Goal: Task Accomplishment & Management: Use online tool/utility

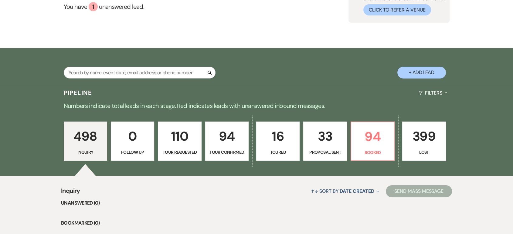
scroll to position [168, 0]
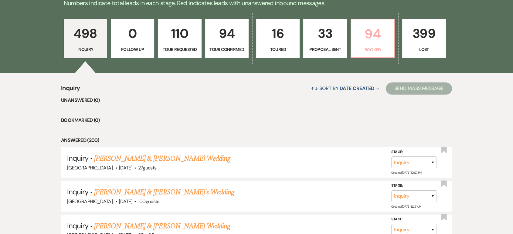
click at [369, 37] on p "94" at bounding box center [372, 34] width 35 height 20
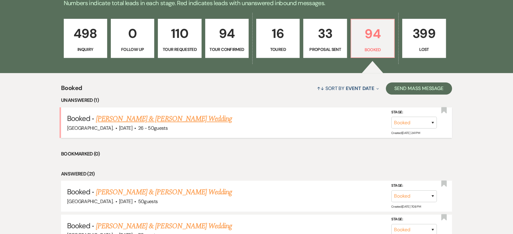
click at [192, 115] on link "[PERSON_NAME] & [PERSON_NAME] Wedding" at bounding box center [164, 118] width 136 height 11
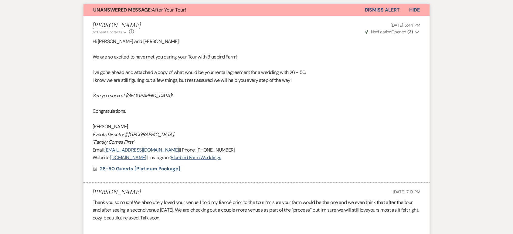
scroll to position [34, 0]
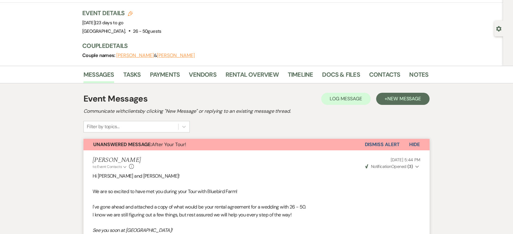
click at [388, 143] on button "Dismiss Alert" at bounding box center [381, 145] width 35 height 12
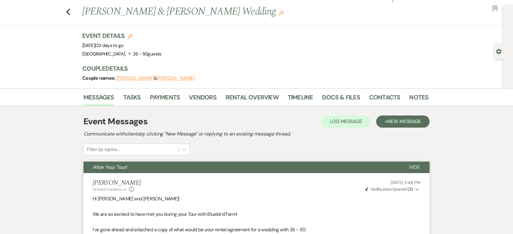
scroll to position [0, 0]
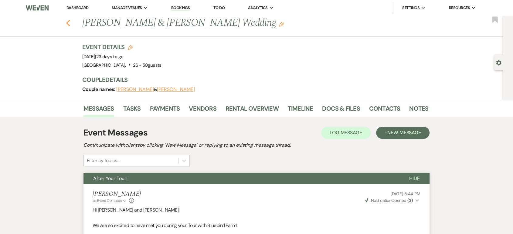
click at [70, 21] on icon "Previous" at bounding box center [68, 22] width 5 height 7
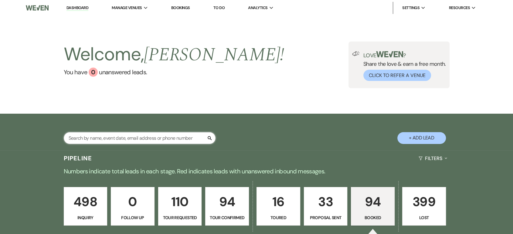
click at [146, 138] on input "text" at bounding box center [140, 138] width 152 height 12
type input "kelsey"
select select "4"
select select "8"
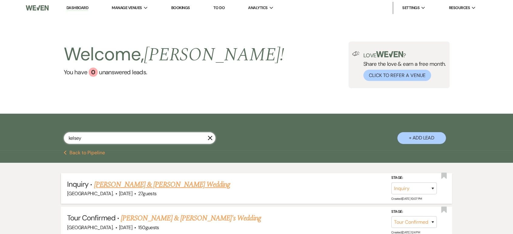
type input "kelsey"
click at [165, 184] on link "[PERSON_NAME] & [PERSON_NAME] Wedding" at bounding box center [162, 184] width 136 height 11
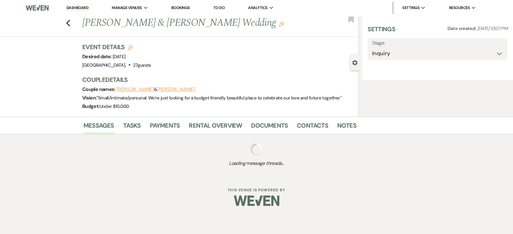
select select "1"
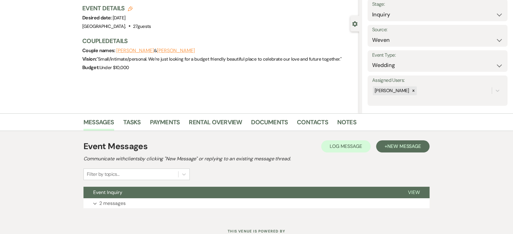
scroll to position [27, 0]
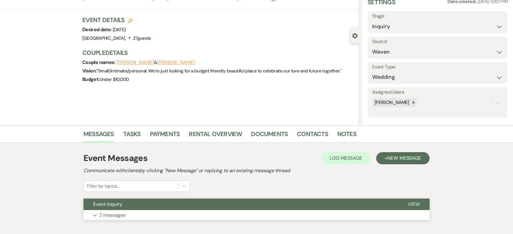
click at [206, 207] on button "Event Inquiry" at bounding box center [240, 205] width 315 height 12
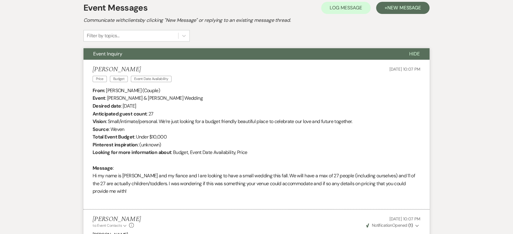
scroll to position [0, 0]
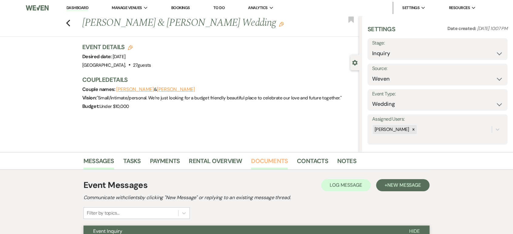
click at [256, 161] on link "Documents" at bounding box center [269, 162] width 37 height 13
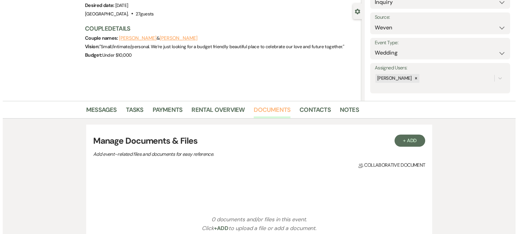
scroll to position [135, 0]
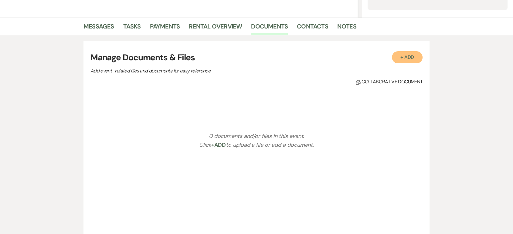
click at [414, 56] on button "+ Add" at bounding box center [407, 57] width 31 height 12
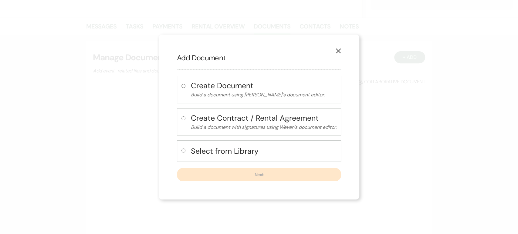
click at [237, 150] on h4 "Select from Library" at bounding box center [264, 151] width 146 height 11
radio input "true"
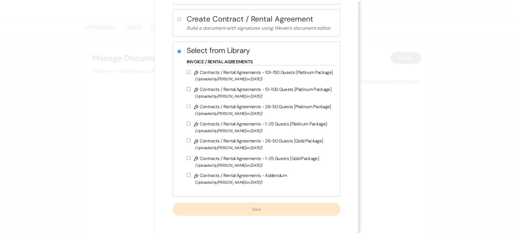
scroll to position [67, 0]
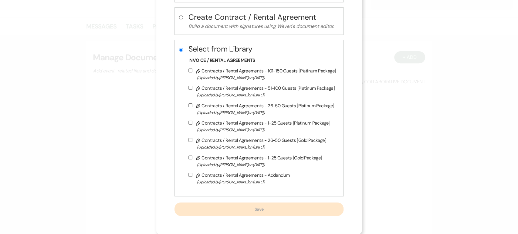
click at [235, 125] on label "Pencil Contracts / Rental Agreements - 1-25 Guests [Platinum Package] (Uploaded…" at bounding box center [261, 126] width 147 height 14
click at [192, 125] on input "Pencil Contracts / Rental Agreements - 1-25 Guests [Platinum Package] (Uploaded…" at bounding box center [190, 123] width 4 height 4
checkbox input "true"
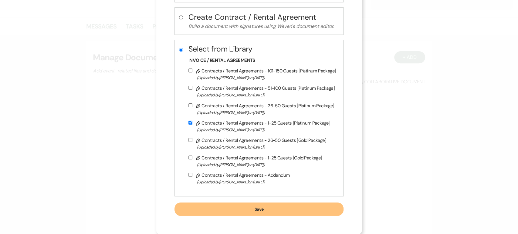
click at [264, 205] on button "Save" at bounding box center [258, 209] width 169 height 13
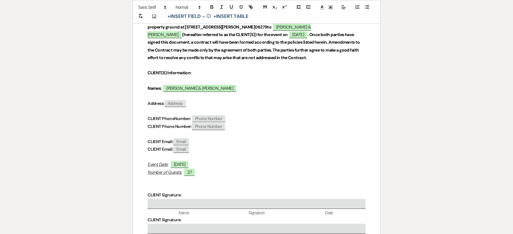
scroll to position [168, 0]
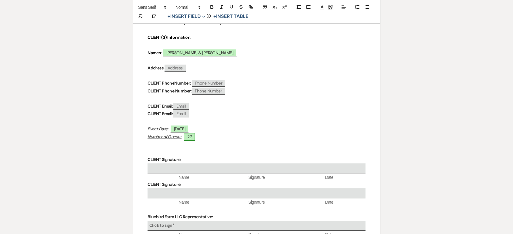
click at [190, 137] on span "27" at bounding box center [190, 137] width 12 height 8
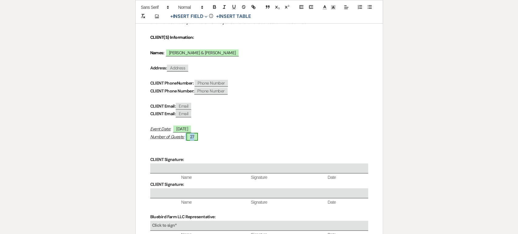
select select "smartCustomField"
select select "owner"
select select "{{guestCount}}"
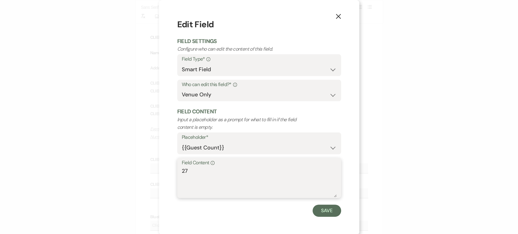
drag, startPoint x: 195, startPoint y: 177, endPoint x: 168, endPoint y: 162, distance: 31.0
click at [168, 168] on div "X Edit Field Field Settings Configure who can edit the content of this field. F…" at bounding box center [259, 117] width 200 height 235
type textarea "1-25"
click at [321, 211] on button "Save" at bounding box center [326, 211] width 29 height 12
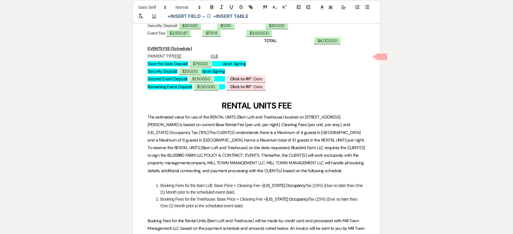
scroll to position [2832, 0]
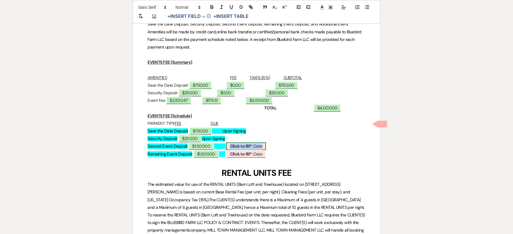
click at [253, 144] on b "Click to fill* :" at bounding box center [242, 146] width 24 height 5
select select "owner"
select select "Date"
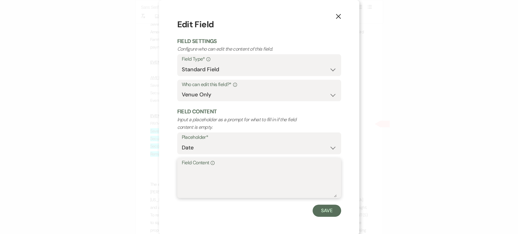
drag, startPoint x: 238, startPoint y: 181, endPoint x: 234, endPoint y: 177, distance: 5.4
click at [238, 181] on textarea "Field Content Info" at bounding box center [259, 182] width 155 height 30
click at [200, 173] on textarea "Upon SIgning" at bounding box center [259, 182] width 155 height 30
click at [248, 177] on textarea "Upon Signing" at bounding box center [259, 182] width 155 height 30
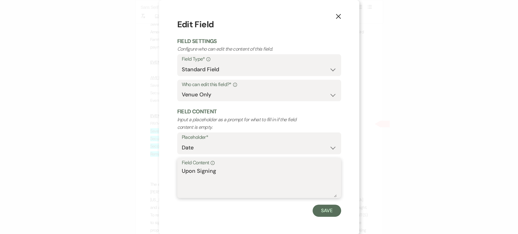
click at [248, 177] on textarea "Upon Signing" at bounding box center [259, 182] width 155 height 30
type textarea "Upon Signing"
click at [330, 210] on button "Save" at bounding box center [326, 211] width 29 height 12
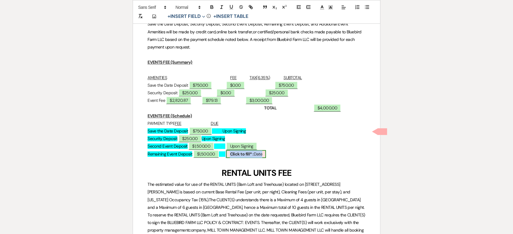
click at [265, 150] on span "Click to fill* : Date" at bounding box center [246, 154] width 40 height 8
select select "owner"
select select "Date"
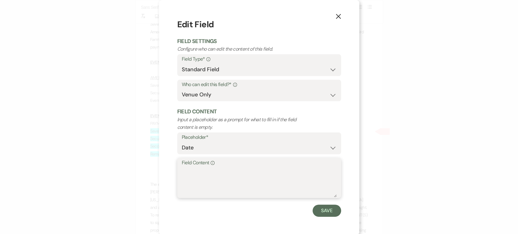
paste textarea "Upon Signing"
type textarea "Upon Signing"
click at [324, 211] on button "Save" at bounding box center [326, 211] width 29 height 12
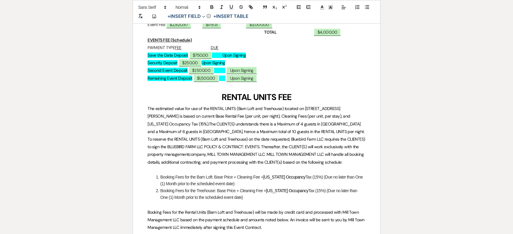
scroll to position [3000, 0]
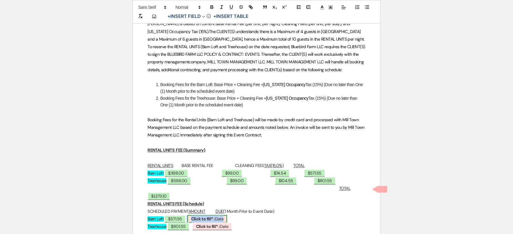
click at [227, 215] on span "Click to fill* : Date" at bounding box center [207, 219] width 40 height 8
select select "owner"
select select "Date"
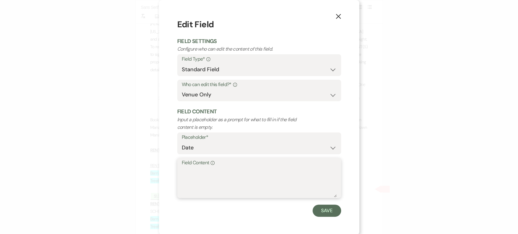
paste textarea "[DATE]"
type textarea "[DATE]"
click at [321, 212] on button "Save" at bounding box center [326, 211] width 29 height 12
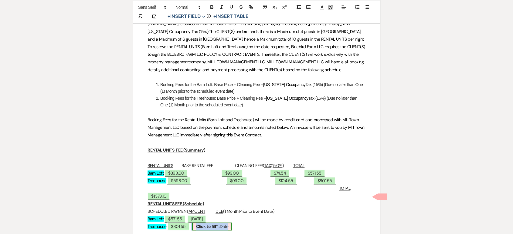
click at [219, 224] on b "Click to fill* :" at bounding box center [208, 226] width 24 height 5
select select "owner"
select select "Date"
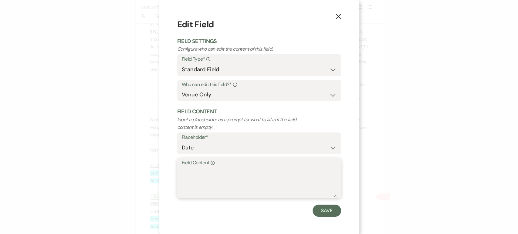
paste textarea "[DATE]"
type textarea "[DATE]"
click at [318, 215] on button "Save" at bounding box center [326, 211] width 29 height 12
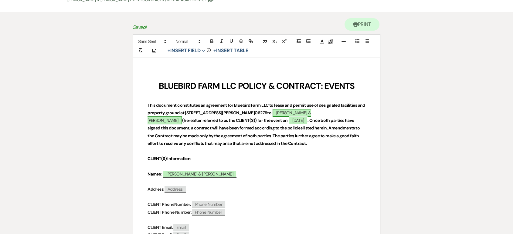
scroll to position [0, 0]
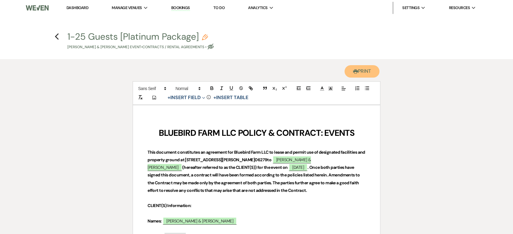
click at [362, 70] on button "Printer Print" at bounding box center [361, 71] width 35 height 12
click at [55, 40] on icon "Previous" at bounding box center [57, 36] width 5 height 7
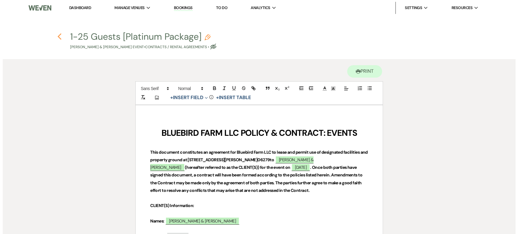
scroll to position [135, 0]
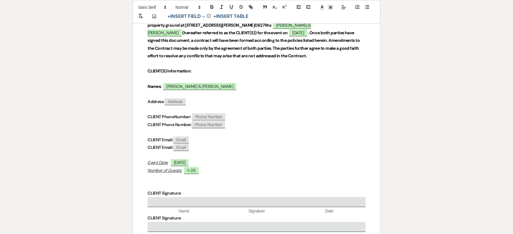
select select "1"
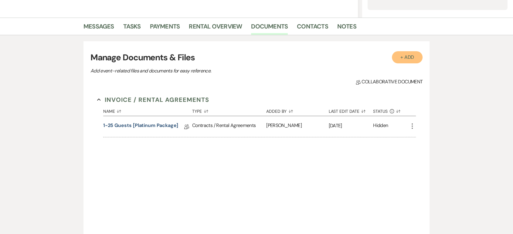
click at [413, 59] on button "+ Add" at bounding box center [407, 57] width 31 height 12
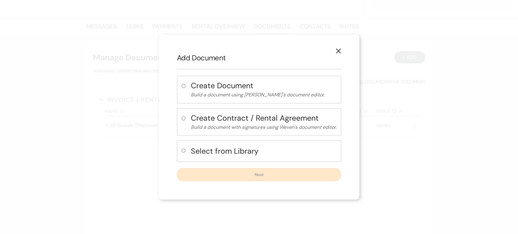
click at [215, 149] on h4 "Select from Library" at bounding box center [264, 151] width 146 height 11
radio input "true"
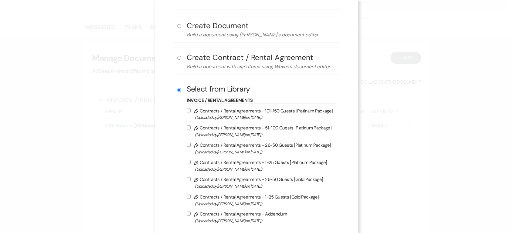
scroll to position [67, 0]
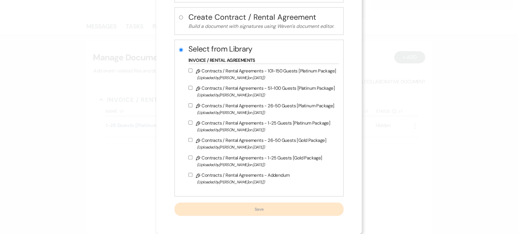
click at [250, 164] on span "(Uploaded by [PERSON_NAME] on [DATE] )" at bounding box center [266, 164] width 139 height 7
click at [192, 160] on input "Pencil Contracts / Rental Agreements - 1-25 Guests [Gold Package] (Uploaded by …" at bounding box center [190, 158] width 4 height 4
checkbox input "true"
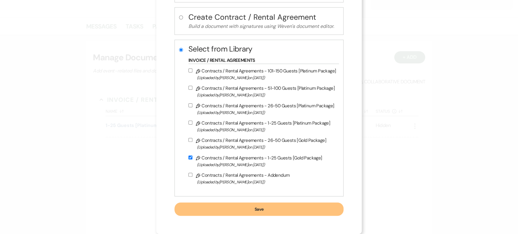
click at [258, 207] on button "Save" at bounding box center [258, 209] width 169 height 13
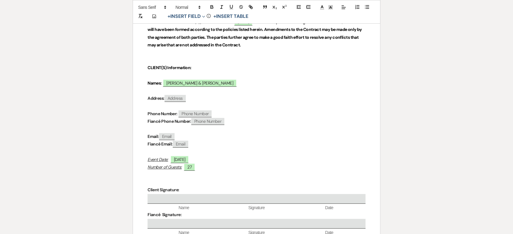
scroll to position [202, 0]
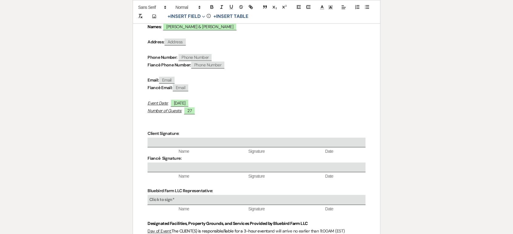
click at [191, 115] on p at bounding box center [256, 119] width 218 height 8
click at [191, 113] on span "27" at bounding box center [190, 111] width 12 height 8
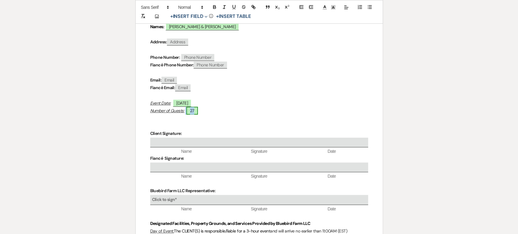
select select "smartCustomField"
select select "owner"
select select "{{guestCount}}"
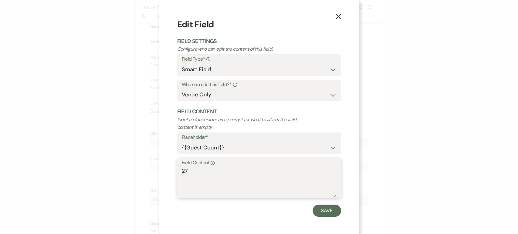
drag, startPoint x: 197, startPoint y: 169, endPoint x: 183, endPoint y: 164, distance: 14.8
click at [182, 171] on textarea "27" at bounding box center [259, 182] width 155 height 30
type textarea "2"
type textarea "1-25"
click at [326, 213] on button "Save" at bounding box center [326, 211] width 29 height 12
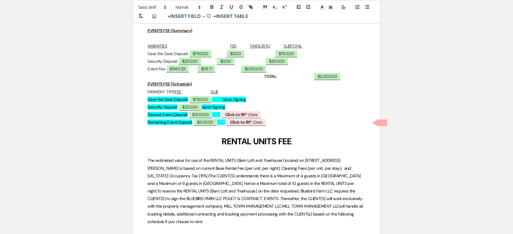
scroll to position [2461, 0]
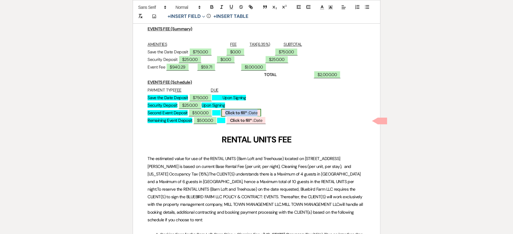
click at [248, 116] on b "Click to fill* :" at bounding box center [237, 112] width 24 height 5
select select "owner"
select select "Date"
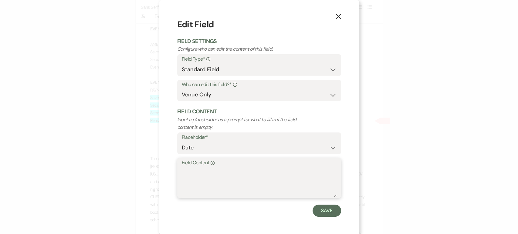
click at [260, 176] on textarea "Field Content Info" at bounding box center [259, 182] width 155 height 30
type textarea "Upon Signing"
click at [261, 162] on label "Field Content Info" at bounding box center [259, 163] width 155 height 9
click at [261, 167] on textarea "Upon Signing" at bounding box center [259, 182] width 155 height 30
click at [259, 167] on label "Field Content Info" at bounding box center [259, 163] width 155 height 9
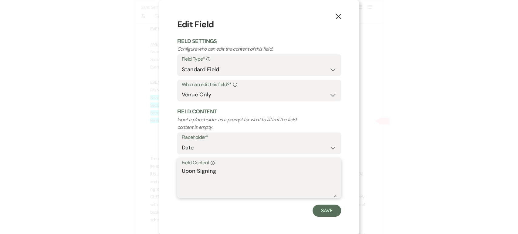
click at [259, 167] on textarea "Upon Signing" at bounding box center [259, 182] width 155 height 30
click at [259, 169] on div "Field Content Info Upon Signing" at bounding box center [259, 178] width 164 height 40
click at [255, 176] on textarea "Upon Signing" at bounding box center [259, 182] width 155 height 30
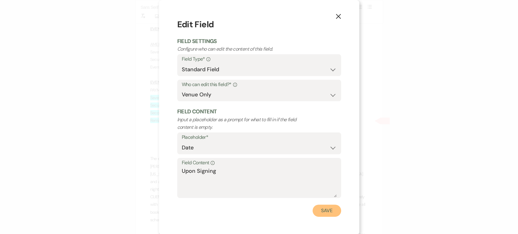
click at [327, 209] on button "Save" at bounding box center [326, 211] width 29 height 12
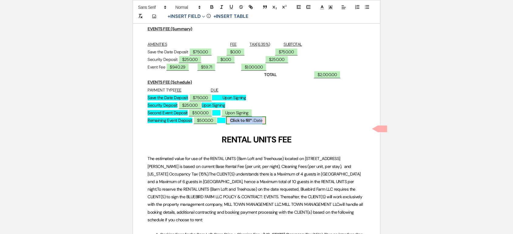
click at [266, 124] on span "Click to fill* : Date" at bounding box center [246, 121] width 40 height 8
select select "owner"
select select "Date"
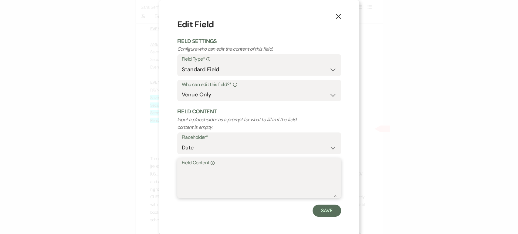
paste textarea "Upon Signing"
type textarea "Upon Signing"
click at [326, 218] on div "X Edit Field Field Settings Configure who can edit the content of this field. F…" at bounding box center [259, 117] width 200 height 235
click at [324, 213] on button "Save" at bounding box center [326, 211] width 29 height 12
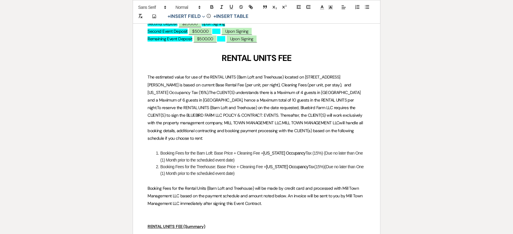
scroll to position [2663, 0]
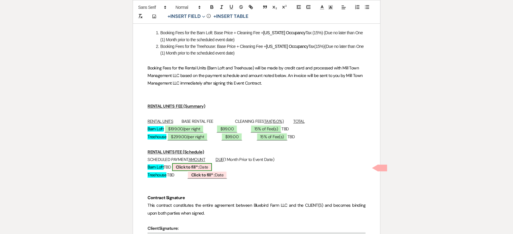
click at [212, 164] on span "Click to fill* : Date" at bounding box center [192, 167] width 40 height 8
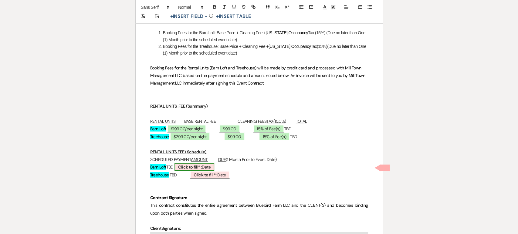
select select "owner"
select select "Date"
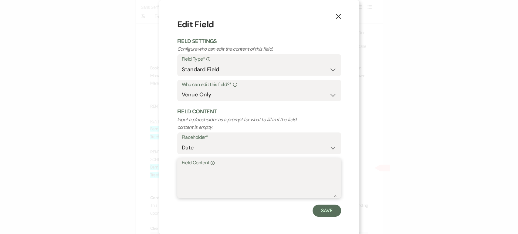
paste textarea "[DATE]"
type textarea "[DATE]"
click at [317, 214] on button "Save" at bounding box center [326, 211] width 29 height 12
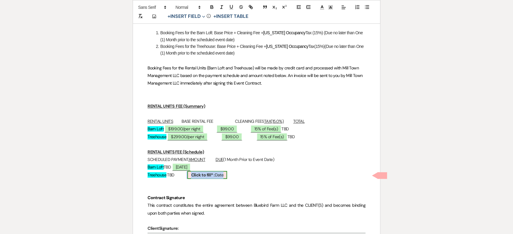
click at [215, 174] on b "Click to fill* :" at bounding box center [203, 174] width 24 height 5
select select "owner"
select select "Date"
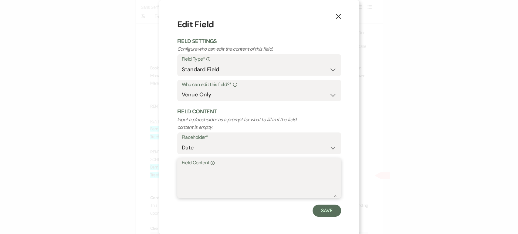
paste textarea "[DATE]"
type textarea "[DATE]"
click at [321, 211] on button "Save" at bounding box center [326, 211] width 29 height 12
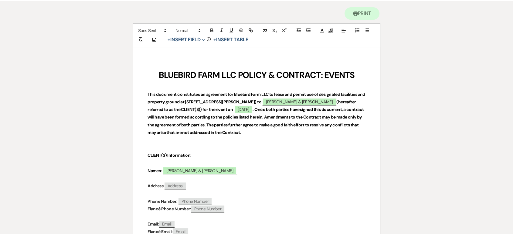
scroll to position [0, 0]
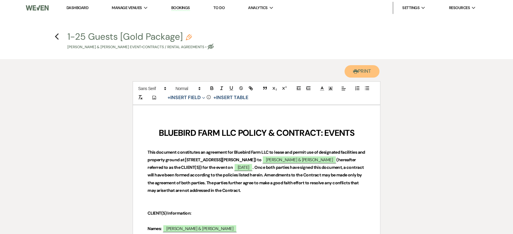
drag, startPoint x: 358, startPoint y: 75, endPoint x: 290, endPoint y: 212, distance: 153.3
click at [358, 75] on button "Printer Print" at bounding box center [361, 71] width 35 height 12
